Goal: Communication & Community: Answer question/provide support

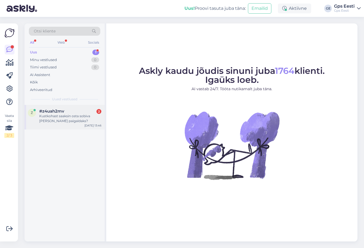
drag, startPoint x: 59, startPoint y: 115, endPoint x: 70, endPoint y: 128, distance: 16.8
click at [59, 115] on div "Kustkohast saaksin osta sobiva ja kes paigaldaks?" at bounding box center [70, 119] width 62 height 10
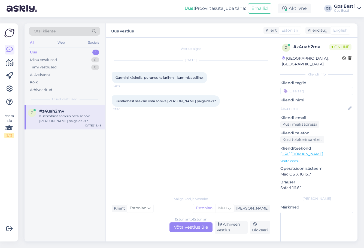
click at [194, 227] on div "Estonian to Estonian Võta vestlus üle" at bounding box center [190, 227] width 43 height 10
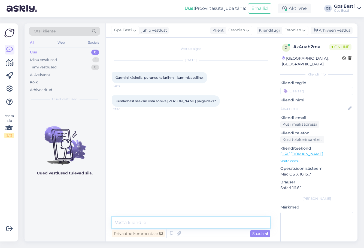
click at [186, 223] on textarea at bounding box center [191, 222] width 159 height 11
type textarea "Tere, Mis kellaga täpsemalt tegemist?"
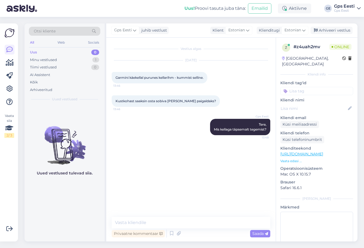
click at [314, 151] on link "https://www.gpseesti.ee/info?_gl=1*19re2uq*_up*MQ..*_gs*MQ..&gclid=EAIaIQobChMI…" at bounding box center [301, 153] width 43 height 5
click at [167, 227] on textarea at bounding box center [191, 222] width 159 height 11
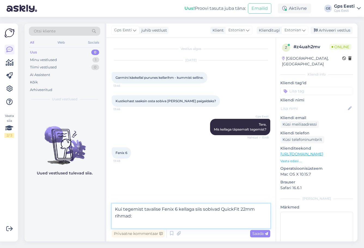
click at [129, 227] on textarea "Kui tegemist tavalise Fenix 6 kellaga siis sobivad QuickFit 22mm rihmad:" at bounding box center [191, 216] width 159 height 25
paste textarea "https://www.gpseesti.ee/spordiks/kellarihmad/quickfit-22"
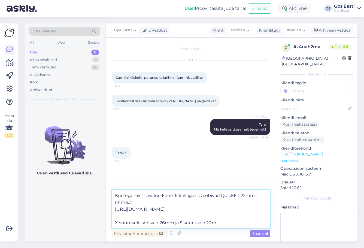
type textarea "Kui tegemist tavalise Fenix 6 kellaga siis sobivad QuickFit 22mm rihmad: https:…"
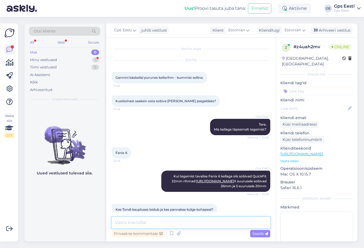
scroll to position [19, 0]
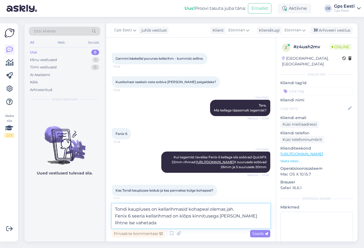
type textarea "Tondi kaupluses on kellarihmasid kohapeal olemas jah. Fenix 6 seeria kellarihma…"
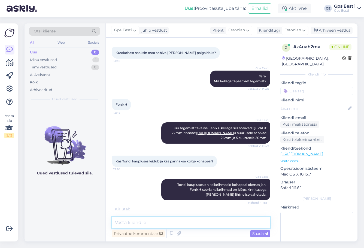
scroll to position [76, 0]
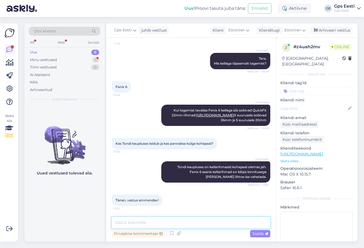
click at [177, 227] on textarea at bounding box center [191, 222] width 159 height 11
type textarea "Kaunist päeva jätku teile!"
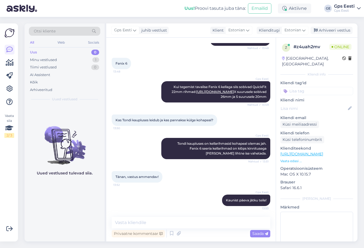
drag, startPoint x: 327, startPoint y: 31, endPoint x: 272, endPoint y: 1, distance: 62.1
click at [327, 31] on div "Arhiveeri vestlus" at bounding box center [332, 30] width 42 height 7
